Goal: Information Seeking & Learning: Compare options

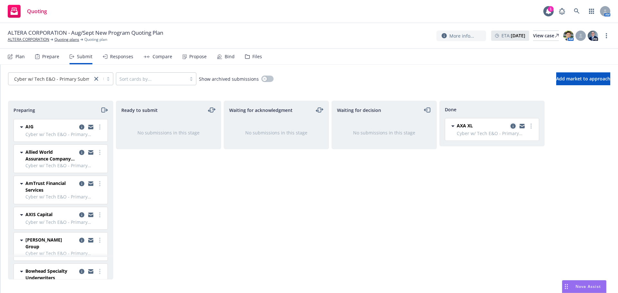
click at [511, 123] on link "copy logging email" at bounding box center [513, 126] width 8 height 8
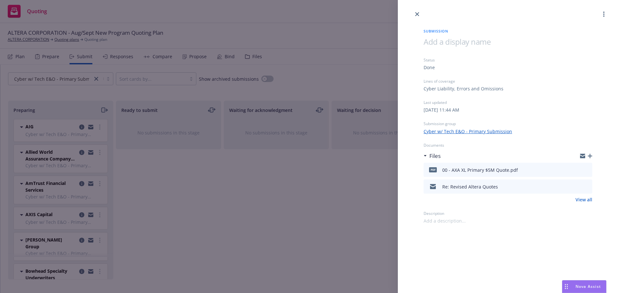
click at [363, 166] on div "Submission Status Done Lines of coverage Cyber Liability, Errors and Omissions …" at bounding box center [309, 146] width 618 height 293
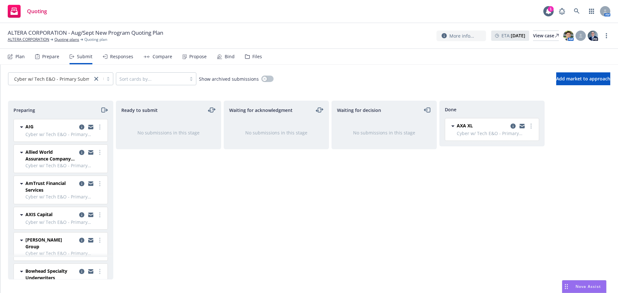
click at [63, 84] on div "Cyber w/ Tech E&O - Primary Submission" at bounding box center [60, 78] width 105 height 13
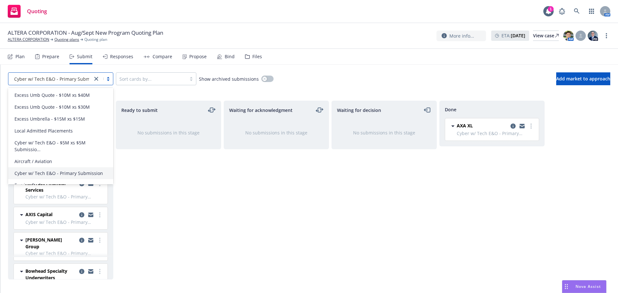
scroll to position [258, 0]
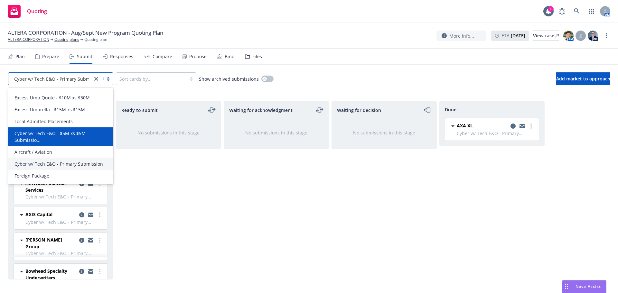
click at [62, 130] on span "Cyber w/ Tech E&O - $5M xs $5M Submissio..." at bounding box center [61, 137] width 95 height 14
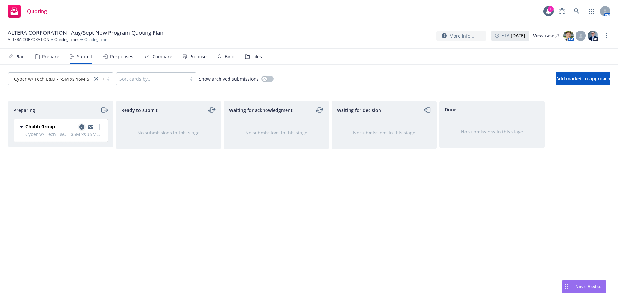
click at [82, 125] on icon "copy logging email" at bounding box center [81, 127] width 5 height 5
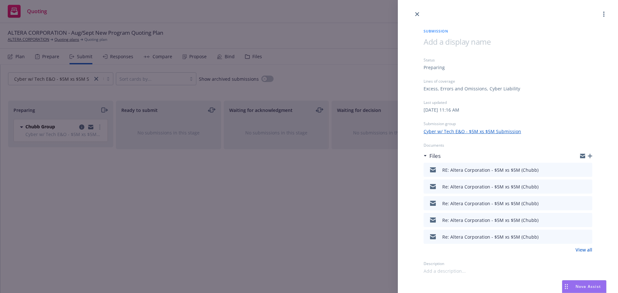
click at [584, 169] on div at bounding box center [582, 170] width 16 height 8
click at [584, 169] on icon "preview file" at bounding box center [586, 169] width 6 height 5
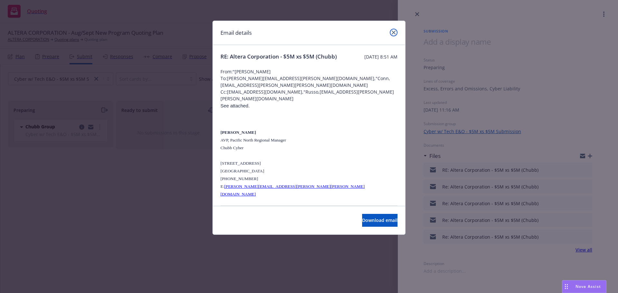
click at [393, 31] on icon "close" at bounding box center [394, 33] width 4 height 4
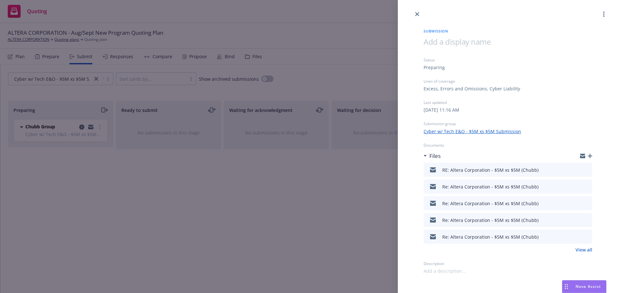
click at [265, 151] on div "Submission Status Preparing Lines of coverage Excess, Errors and Omissions, Cyb…" at bounding box center [309, 146] width 618 height 293
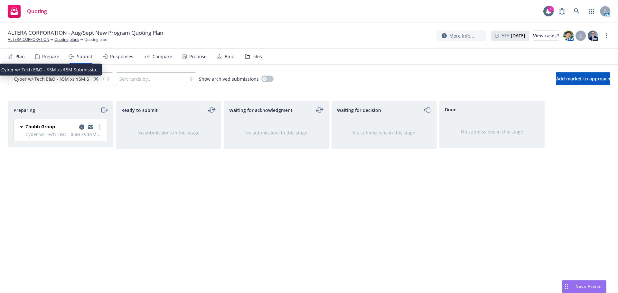
click at [53, 81] on span "Cyber w/ Tech E&O - $5M xs $5M Submissio..." at bounding box center [63, 79] width 99 height 7
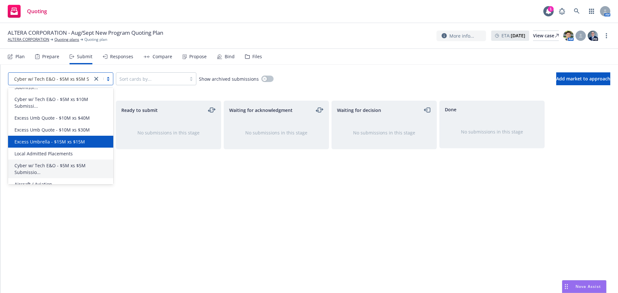
scroll to position [193, 0]
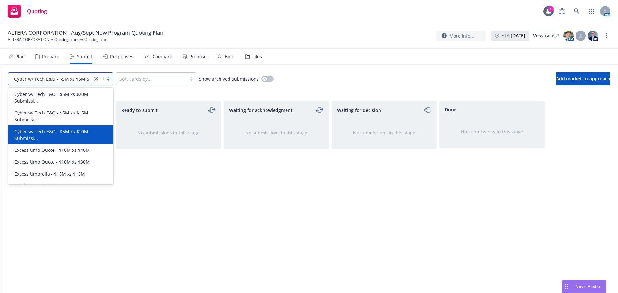
click at [64, 137] on span "Cyber w/ Tech E&O - $5M xs $10M Submissi..." at bounding box center [61, 135] width 95 height 14
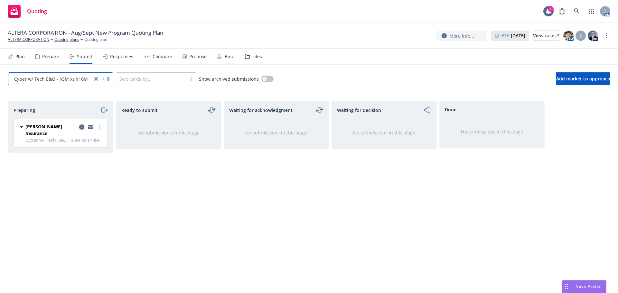
click at [81, 127] on icon "copy logging email" at bounding box center [81, 127] width 5 height 5
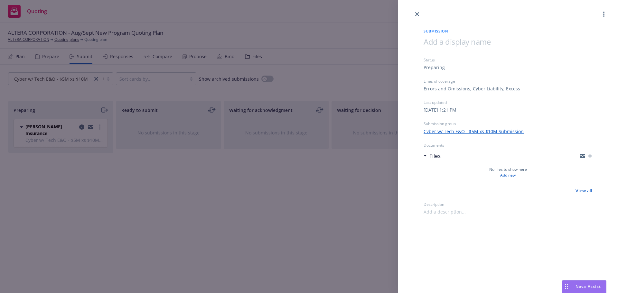
click at [251, 174] on div "Submission Status Preparing Lines of coverage Errors and Omissions, Cyber Liabi…" at bounding box center [309, 146] width 618 height 293
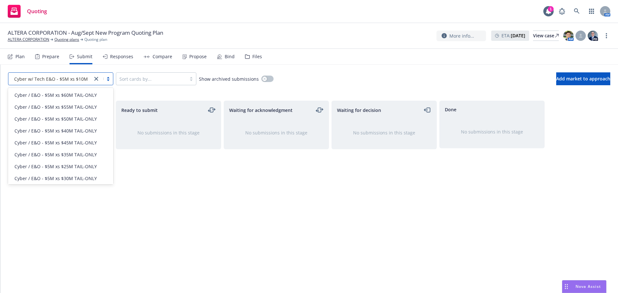
click at [53, 81] on span "Cyber w/ Tech E&O - $5M xs $10M Submissi..." at bounding box center [63, 79] width 99 height 7
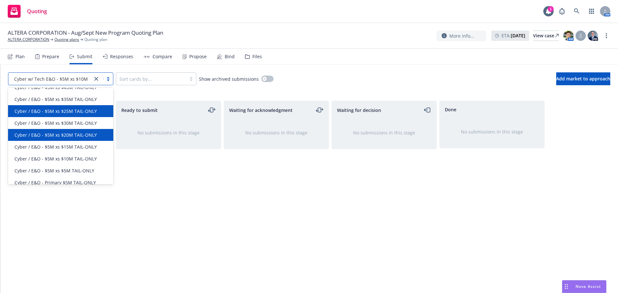
scroll to position [64, 0]
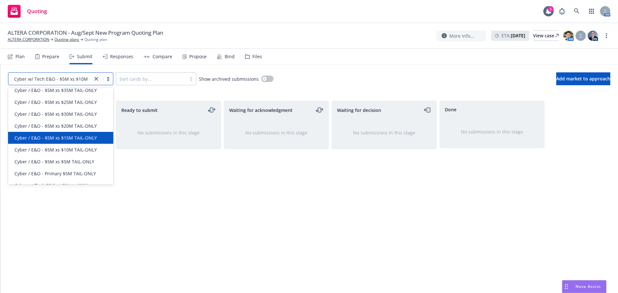
click at [89, 140] on span "Cyber / E&O - $5M xs $15M TAIL-ONLY" at bounding box center [55, 138] width 82 height 7
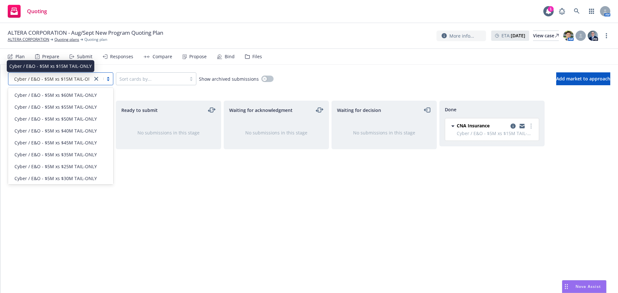
click at [64, 80] on span "Cyber / E&O - $5M xs $15M TAIL-ONLY" at bounding box center [55, 79] width 82 height 7
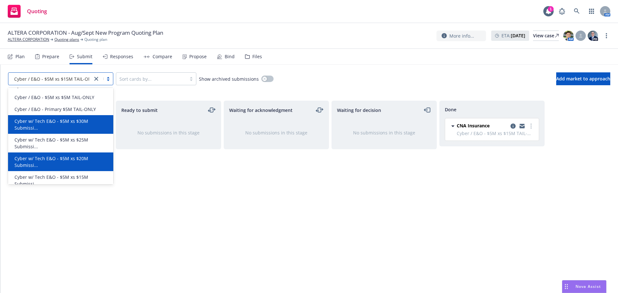
scroll to position [161, 0]
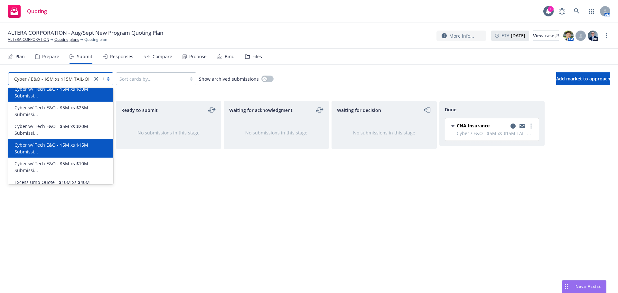
click at [90, 154] on span "Cyber w/ Tech E&O - $5M xs $15M Submissi..." at bounding box center [61, 149] width 95 height 14
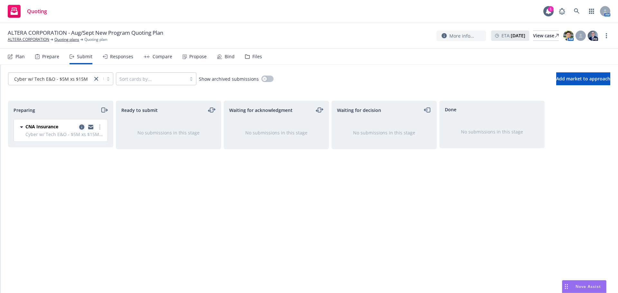
click at [83, 124] on link "copy logging email" at bounding box center [82, 127] width 8 height 8
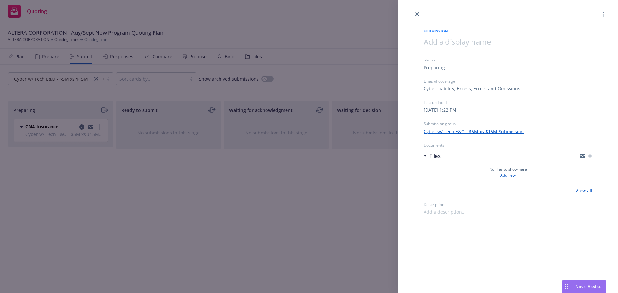
click at [194, 166] on div "Submission Status Preparing Lines of coverage Cyber Liability, Excess, Errors a…" at bounding box center [309, 146] width 618 height 293
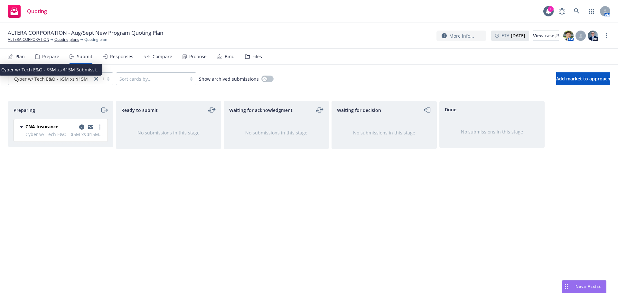
click at [68, 80] on span "Cyber w/ Tech E&O - $5M xs $15M Submissi..." at bounding box center [63, 79] width 99 height 7
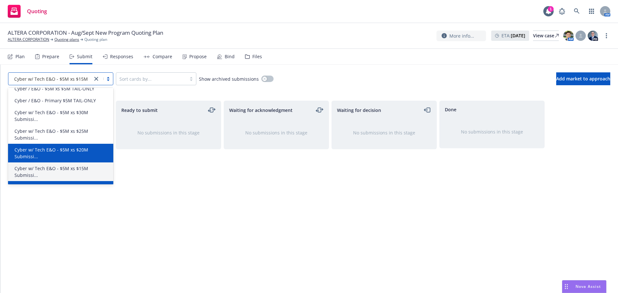
scroll to position [129, 0]
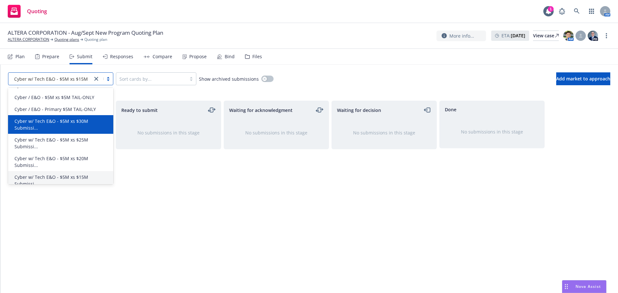
click at [90, 129] on span "Cyber w/ Tech E&O - $5M xs $30M Submissi..." at bounding box center [61, 125] width 95 height 14
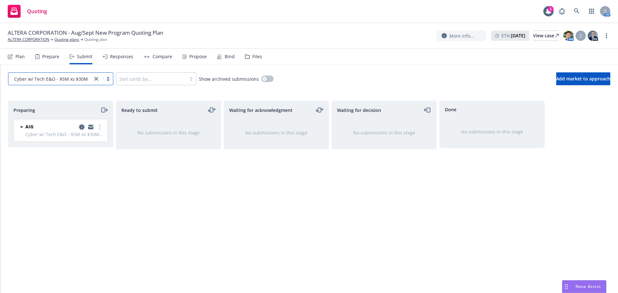
click at [79, 127] on link "copy logging email" at bounding box center [82, 127] width 8 height 8
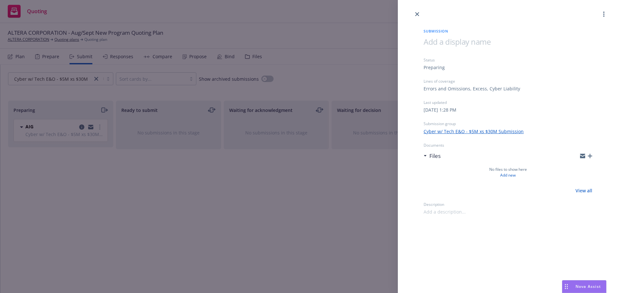
click at [95, 122] on div "Submission Status Preparing Lines of coverage Errors and Omissions, Excess, Cyb…" at bounding box center [309, 146] width 618 height 293
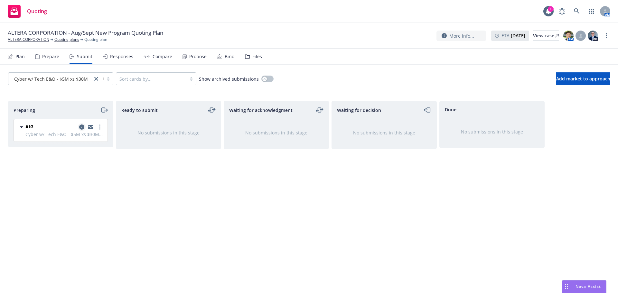
click at [79, 128] on link "copy logging email" at bounding box center [82, 127] width 8 height 8
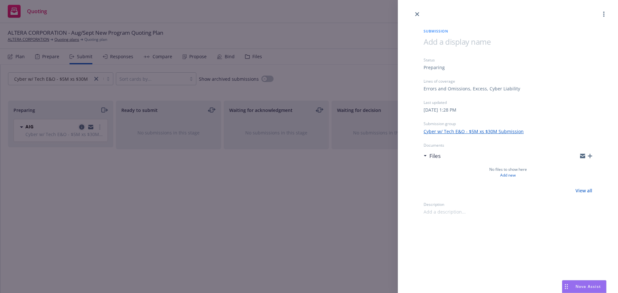
click at [79, 128] on div "Submission Status Preparing Lines of coverage Errors and Omissions, Excess, Cyb…" at bounding box center [309, 146] width 618 height 293
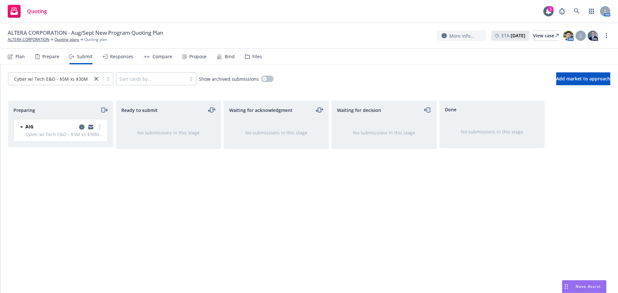
click at [81, 126] on icon "copy logging email" at bounding box center [81, 127] width 5 height 5
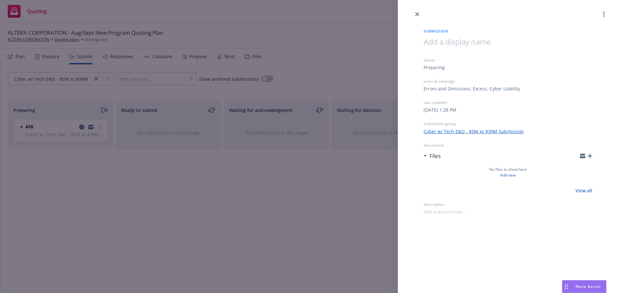
click at [81, 125] on div "Submission Status Preparing Lines of coverage Errors and Omissions, Excess, Cyb…" at bounding box center [309, 146] width 618 height 293
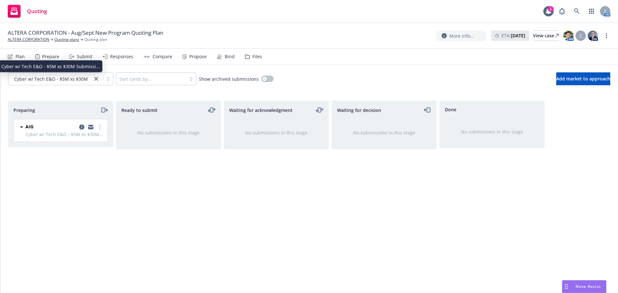
click at [35, 76] on span "Cyber w/ Tech E&O - $5M xs $30M Submissi..." at bounding box center [63, 79] width 99 height 7
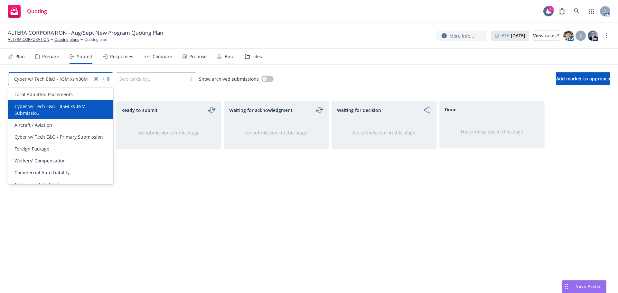
scroll to position [290, 0]
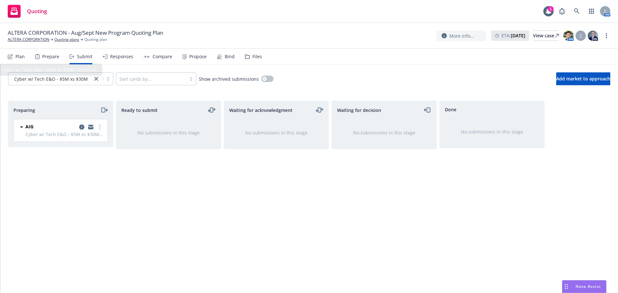
drag, startPoint x: 21, startPoint y: 62, endPoint x: 23, endPoint y: 56, distance: 6.6
click at [21, 62] on div "Plan" at bounding box center [16, 56] width 17 height 15
click at [23, 56] on div "Plan" at bounding box center [19, 56] width 9 height 5
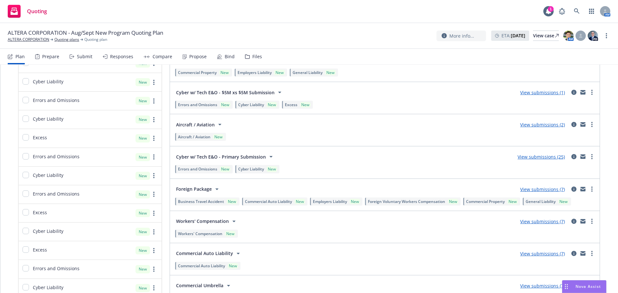
scroll to position [901, 0]
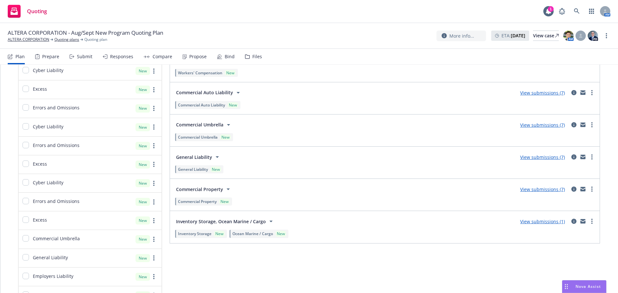
click at [536, 158] on link "View submissions (7)" at bounding box center [542, 157] width 45 height 6
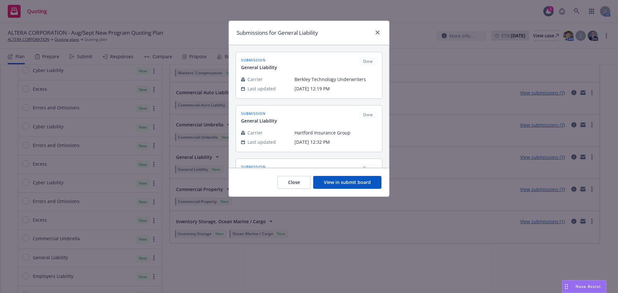
click at [359, 177] on button "View in submit board" at bounding box center [347, 182] width 68 height 13
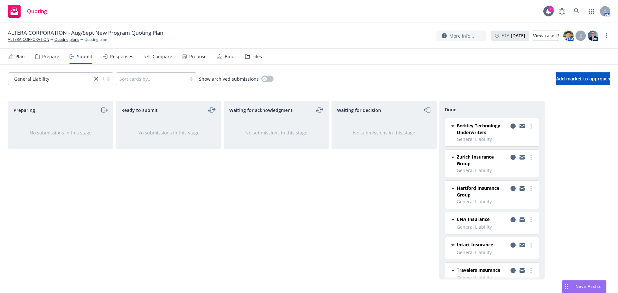
click at [120, 61] on div "Responses" at bounding box center [118, 56] width 31 height 15
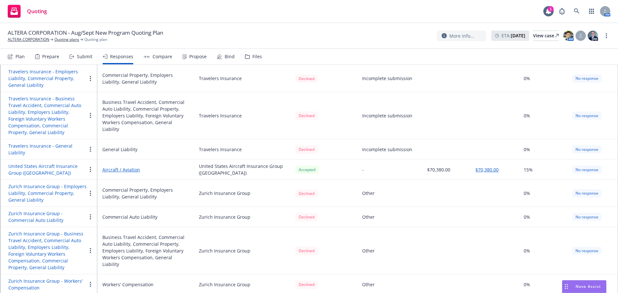
scroll to position [1246, 0]
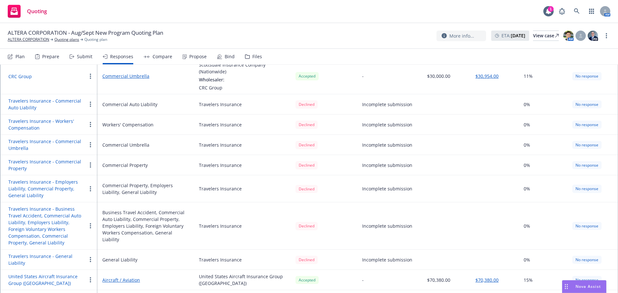
click at [157, 54] on div "Compare" at bounding box center [163, 56] width 20 height 5
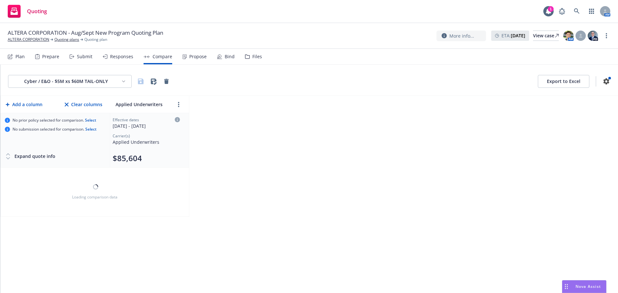
click at [66, 77] on html "Quoting 1 AM ALTERA CORPORATION - Aug/Sept New Program Quoting Plan ALTERA CORP…" at bounding box center [309, 146] width 618 height 293
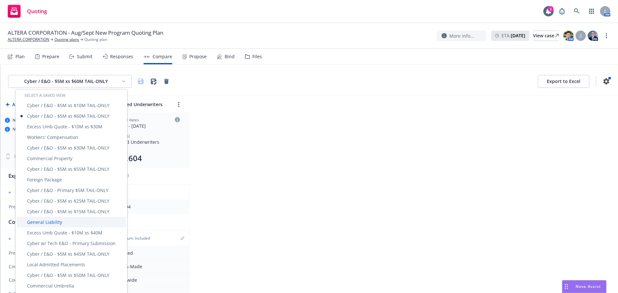
click at [64, 223] on div "General Liability" at bounding box center [71, 222] width 109 height 11
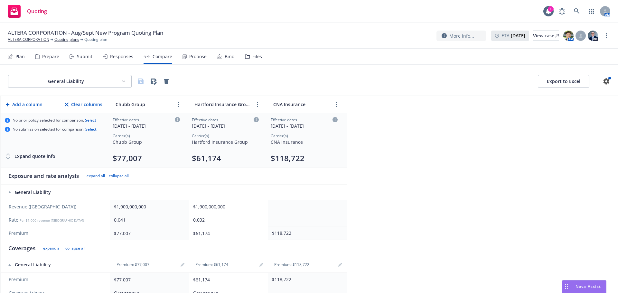
click at [85, 108] on button "Clear columns" at bounding box center [83, 104] width 40 height 13
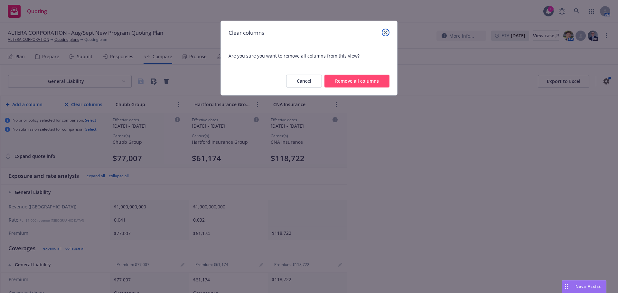
click at [388, 33] on link "close" at bounding box center [386, 33] width 8 height 8
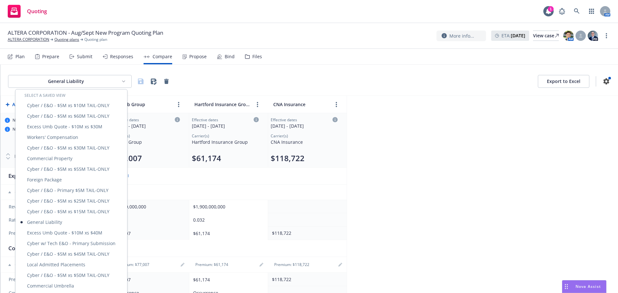
click at [114, 82] on html "Quoting 1 AM ALTERA CORPORATION - Aug/Sept New Program Quoting Plan ALTERA CORP…" at bounding box center [309, 146] width 618 height 293
click at [326, 141] on html "Quoting 1 AM ALTERA CORPORATION - Aug/Sept New Program Quoting Plan ALTERA CORP…" at bounding box center [309, 146] width 618 height 293
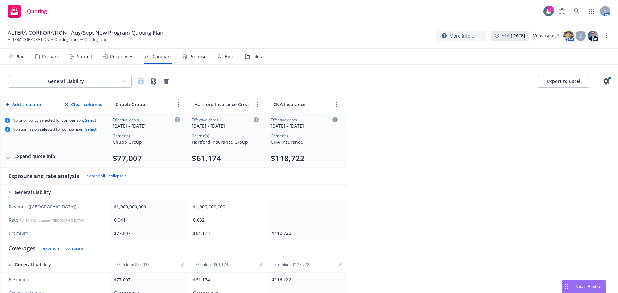
click at [210, 61] on div "Plan Prepare Submit Responses Compare Propose Bind Files" at bounding box center [135, 56] width 254 height 15
click at [197, 61] on div "Propose" at bounding box center [195, 56] width 24 height 15
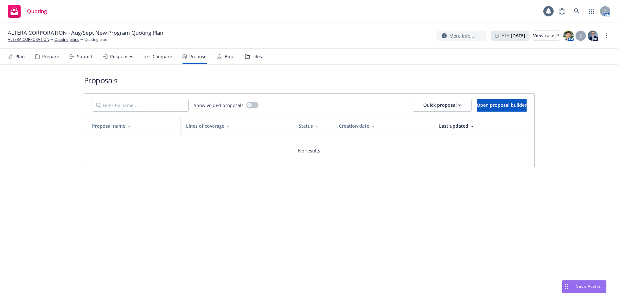
click at [166, 60] on div "Compare" at bounding box center [158, 56] width 29 height 15
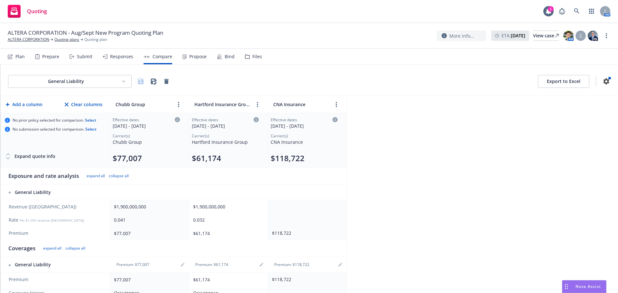
click at [219, 57] on icon at bounding box center [220, 56] width 4 height 4
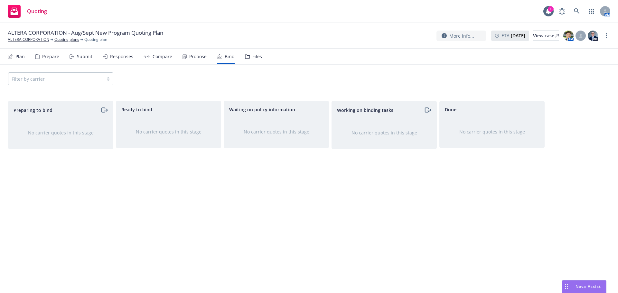
click at [66, 72] on div "Filter by carrier" at bounding box center [60, 78] width 105 height 13
click at [61, 76] on div "Filter by carrier" at bounding box center [60, 78] width 105 height 13
click at [145, 76] on div "Filter by carrier" at bounding box center [309, 78] width 602 height 13
